Goal: Information Seeking & Learning: Learn about a topic

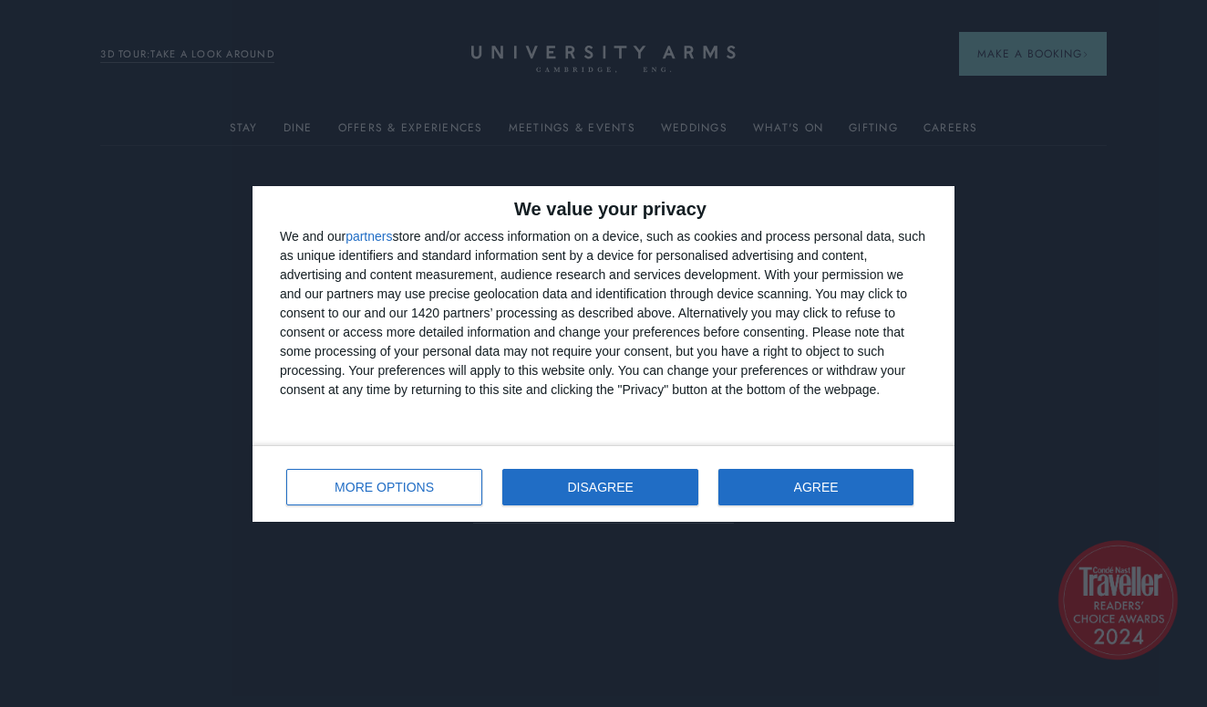
click at [596, 484] on span "DISAGREE" at bounding box center [601, 487] width 66 height 13
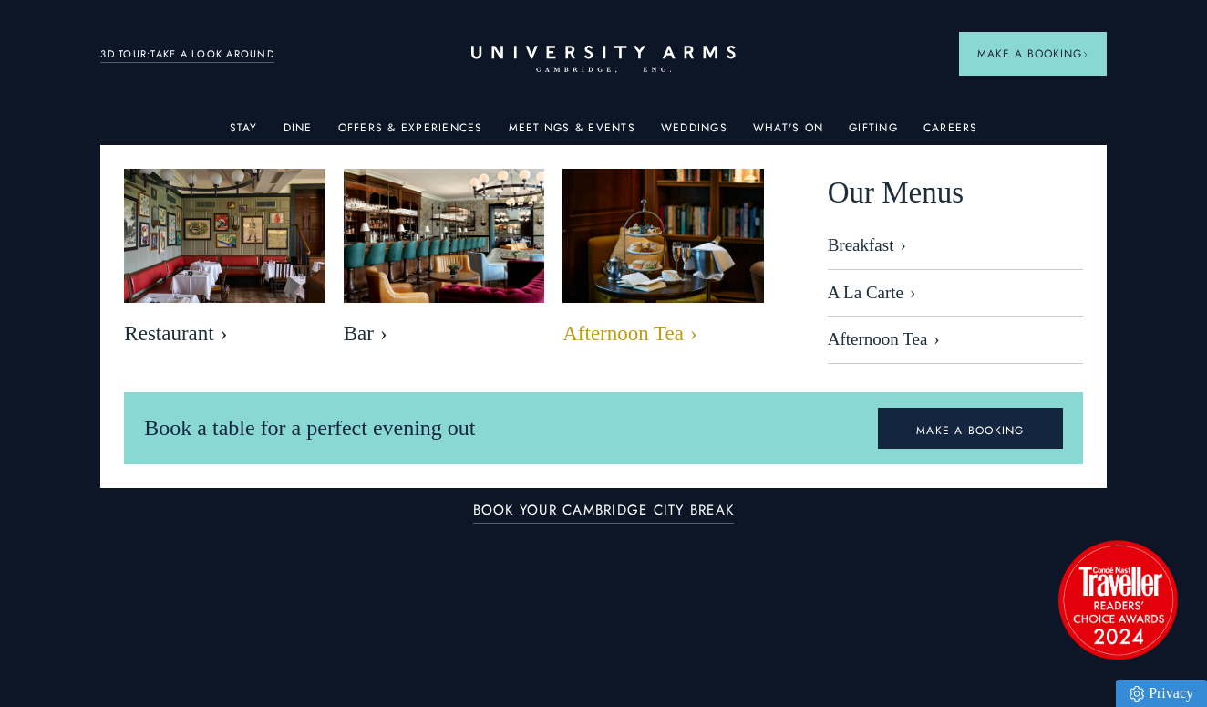
click at [620, 254] on img at bounding box center [664, 236] width 232 height 154
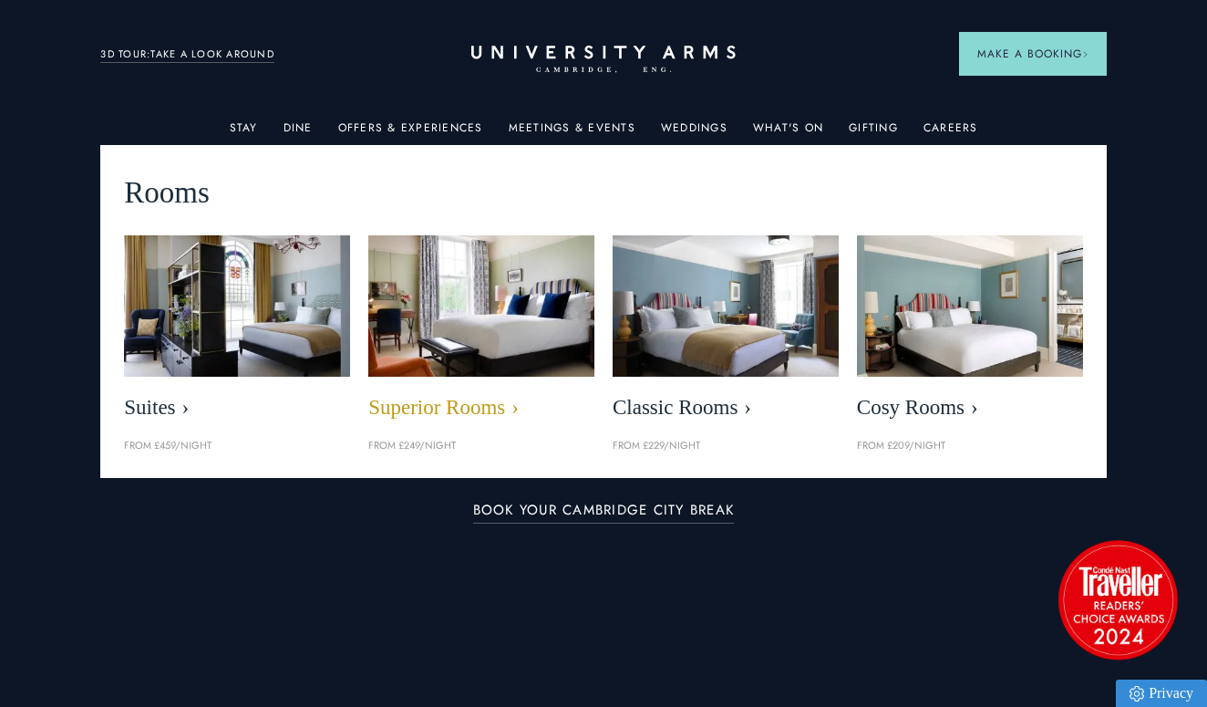
click at [496, 307] on img at bounding box center [482, 305] width 260 height 162
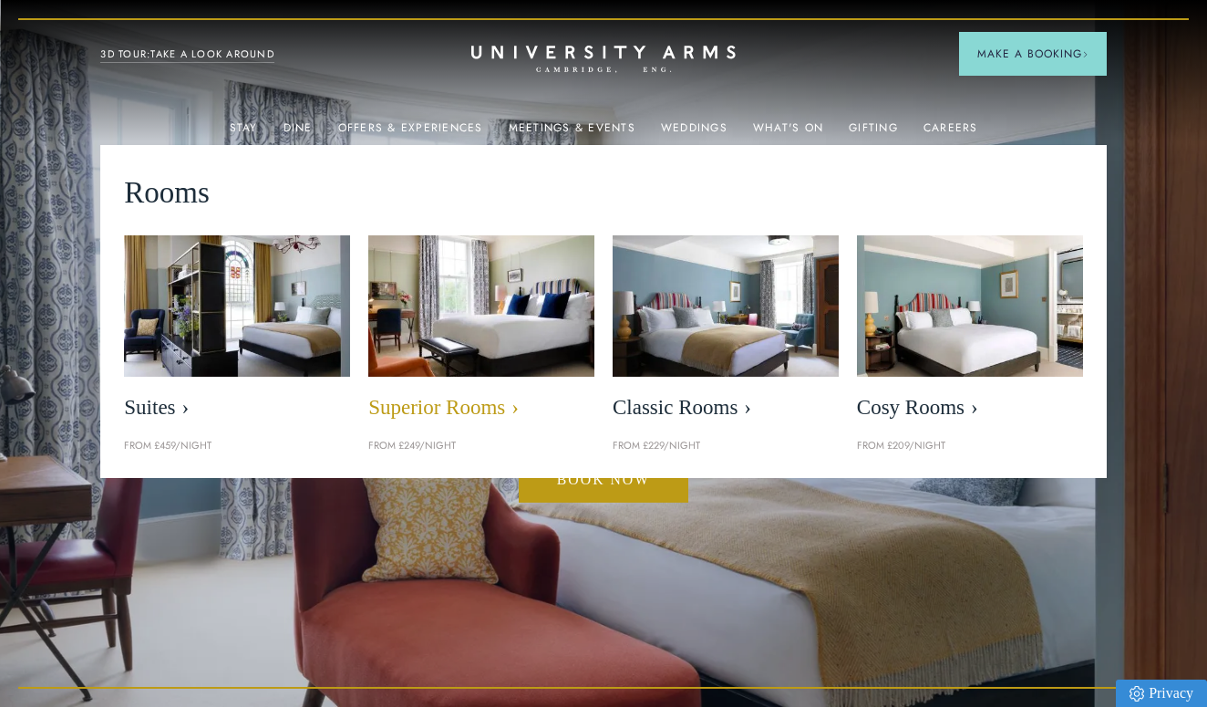
click at [475, 409] on span "Superior Rooms" at bounding box center [481, 408] width 226 height 26
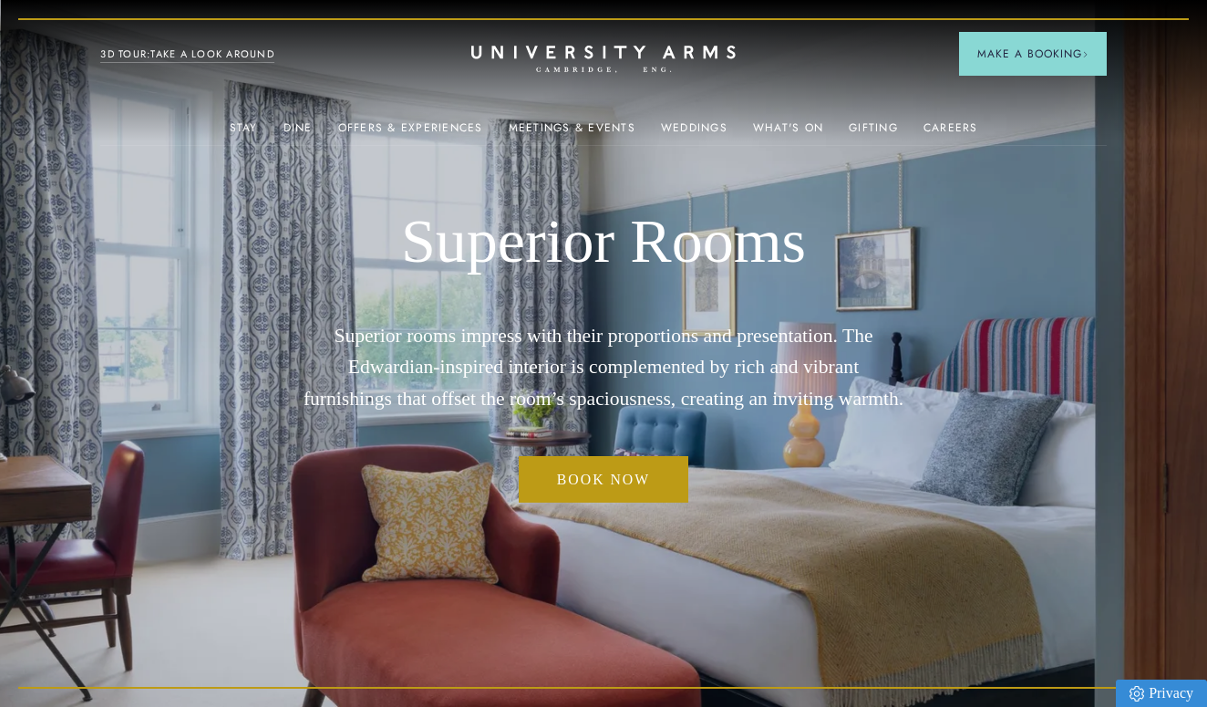
click at [621, 554] on div "Superior Rooms Superior rooms impress with their proportions and presentation. …" at bounding box center [604, 353] width 604 height 707
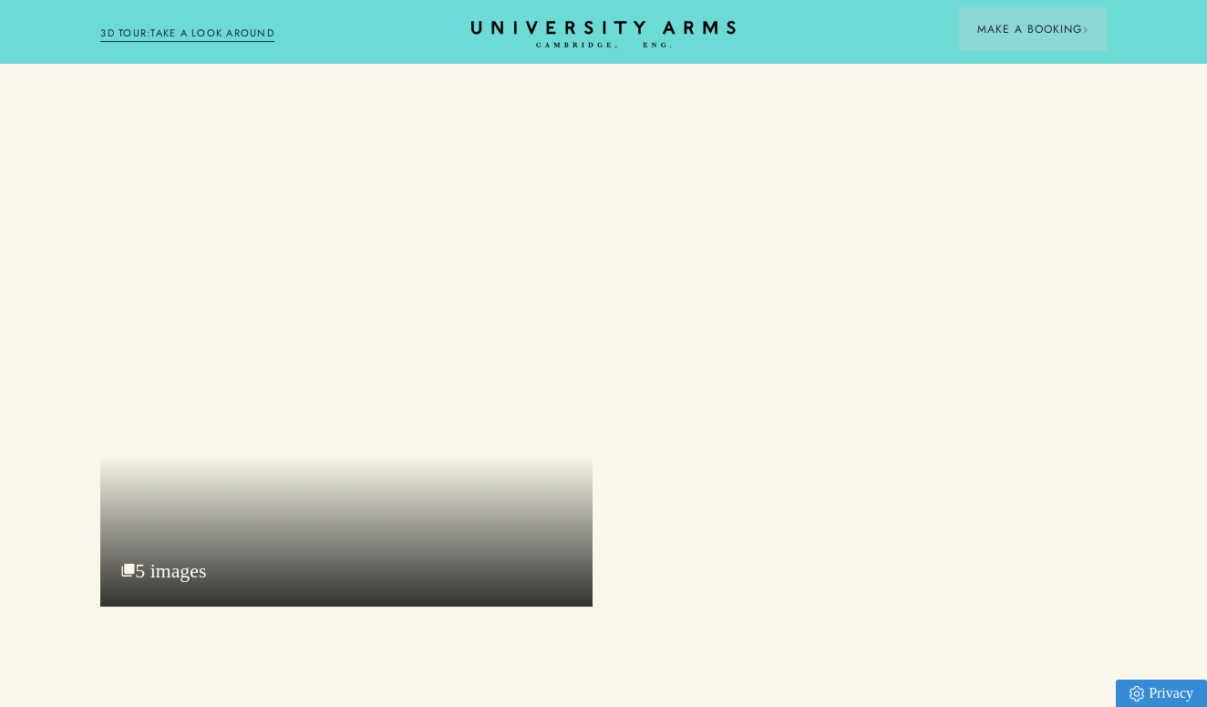
scroll to position [2325, 0]
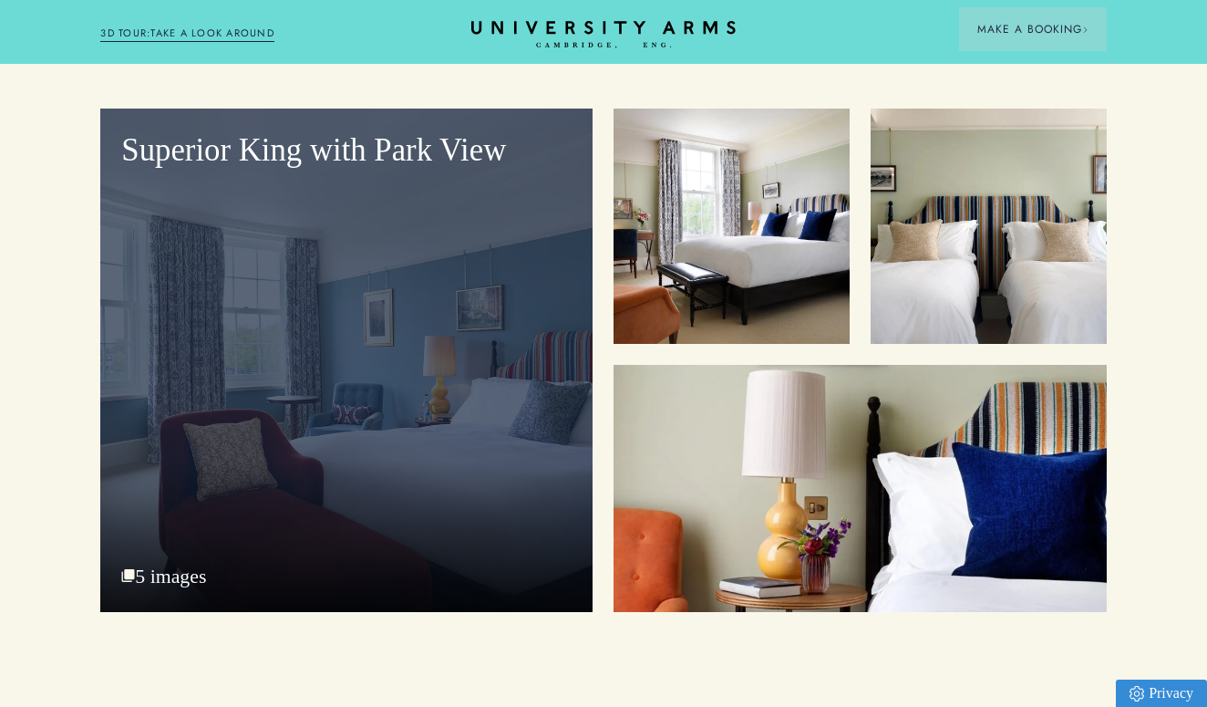
click at [160, 547] on div "Superior King with Park View 5 images" at bounding box center [346, 360] width 492 height 503
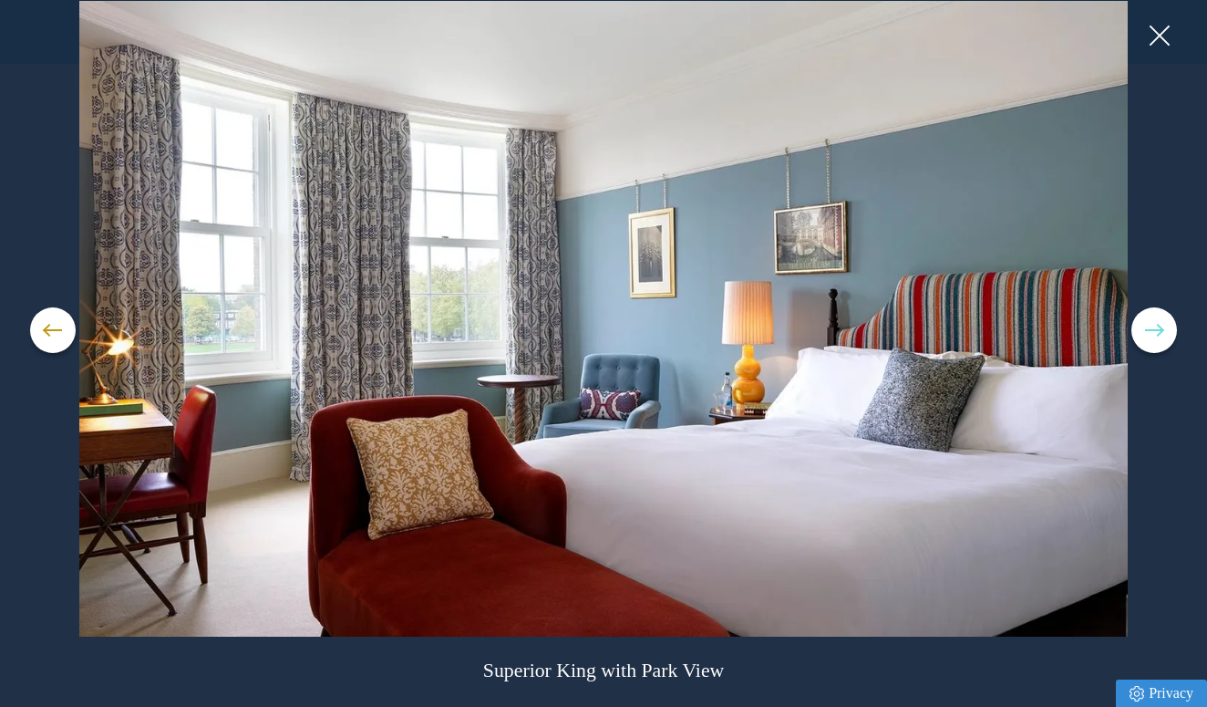
click at [1155, 326] on button at bounding box center [1155, 330] width 46 height 46
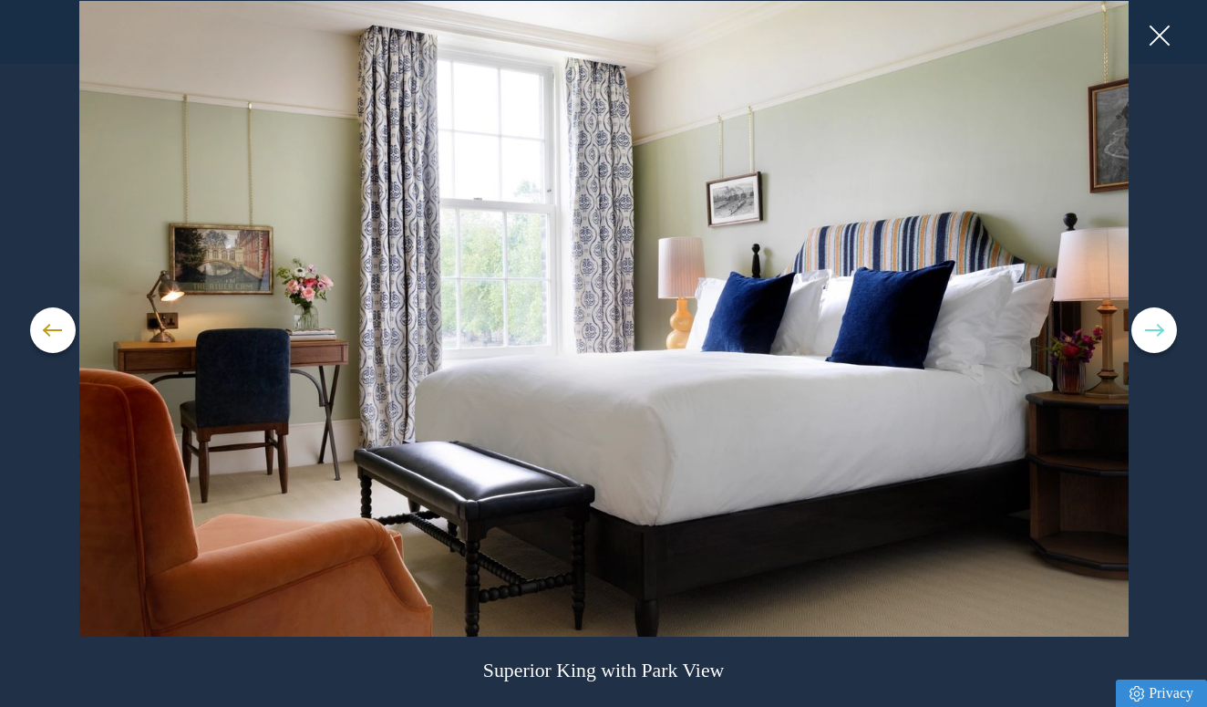
click at [1155, 326] on button at bounding box center [1155, 330] width 46 height 46
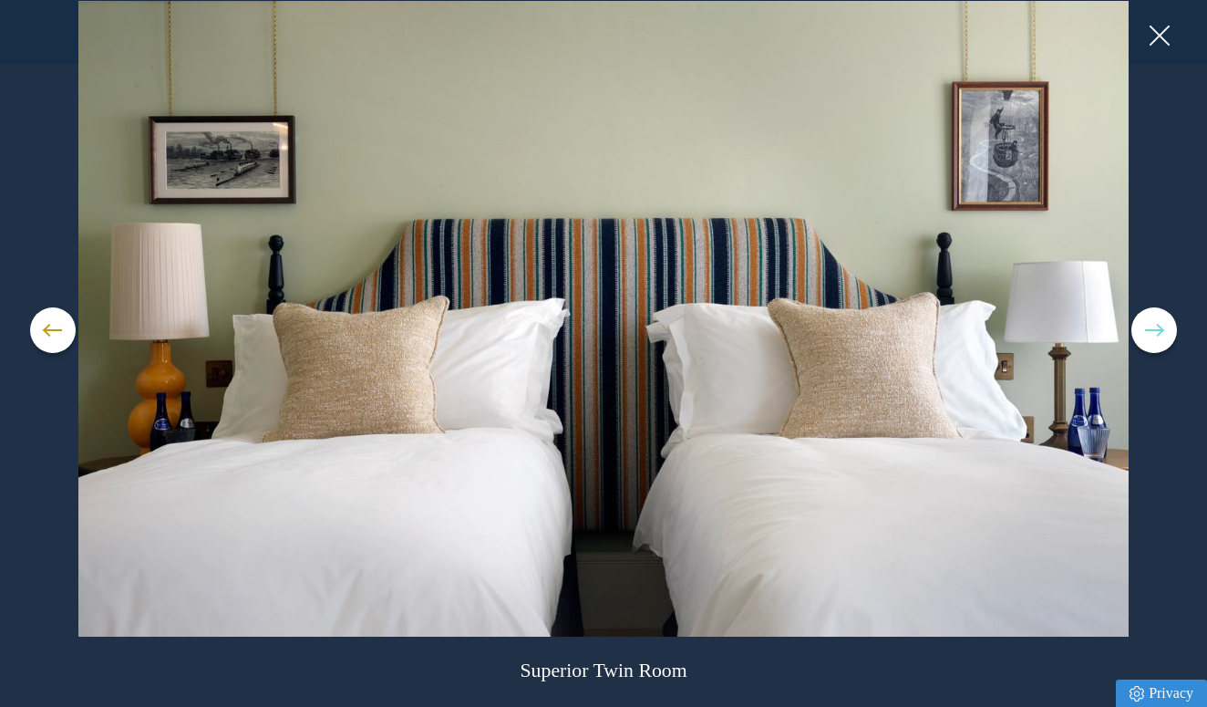
click at [1155, 326] on button at bounding box center [1155, 330] width 46 height 46
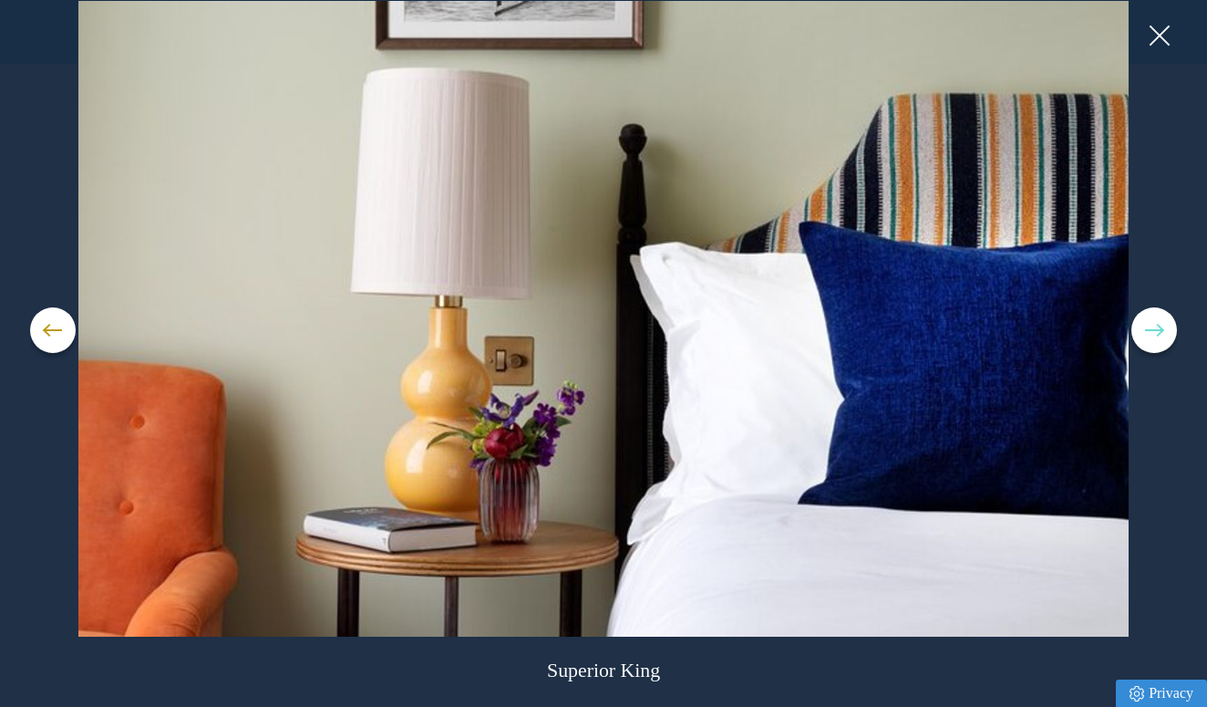
click at [1155, 326] on button at bounding box center [1155, 330] width 46 height 46
